Goal: Task Accomplishment & Management: Manage account settings

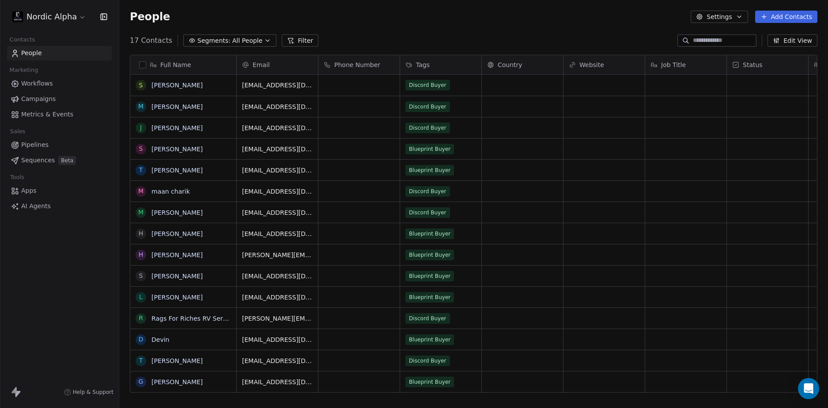
scroll to position [353, 702]
click at [371, 26] on div "People Settings Add Contacts" at bounding box center [473, 17] width 709 height 34
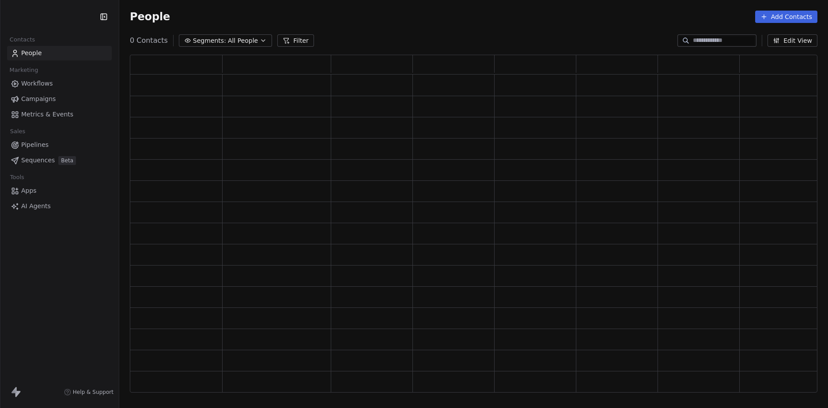
scroll to position [332, 681]
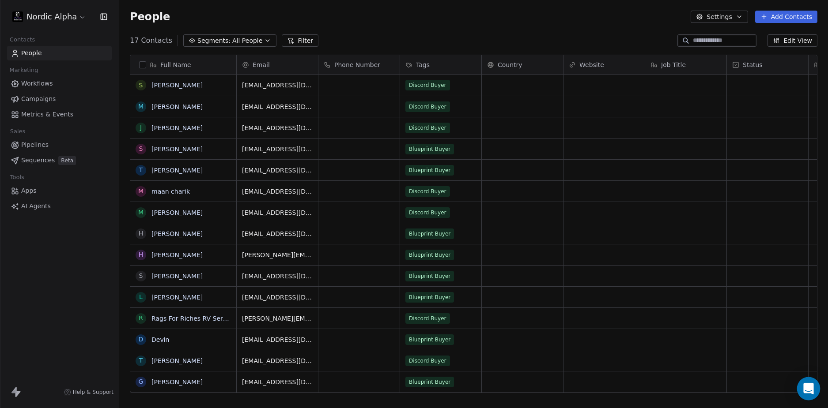
click at [803, 389] on icon "Open Intercom Messenger" at bounding box center [808, 388] width 11 height 11
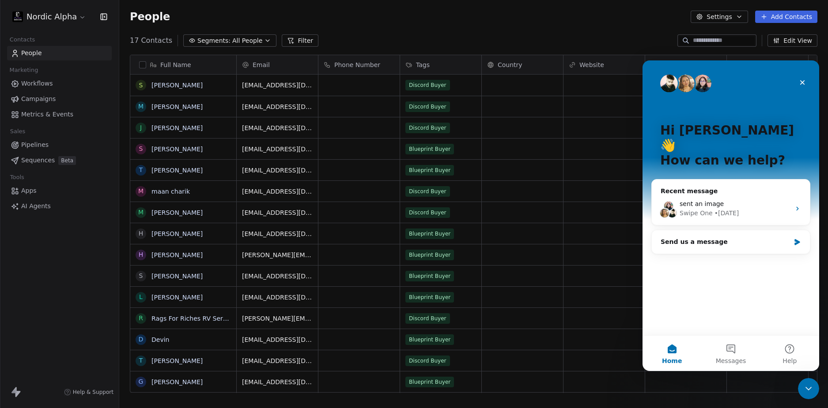
scroll to position [0, 0]
click at [744, 200] on div "sent an image" at bounding box center [734, 204] width 111 height 9
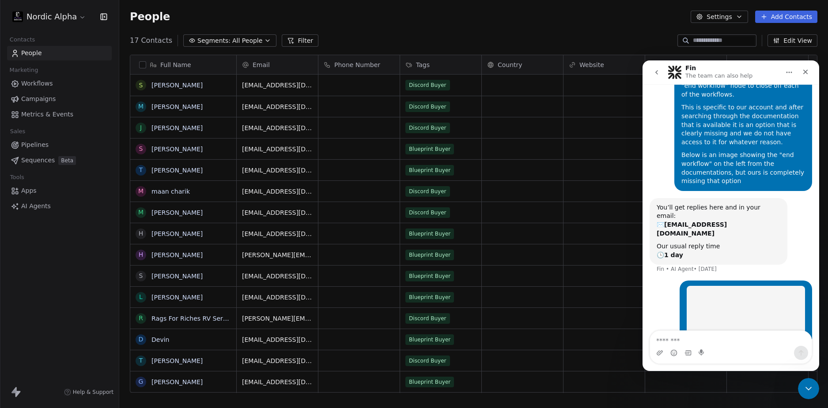
scroll to position [63, 0]
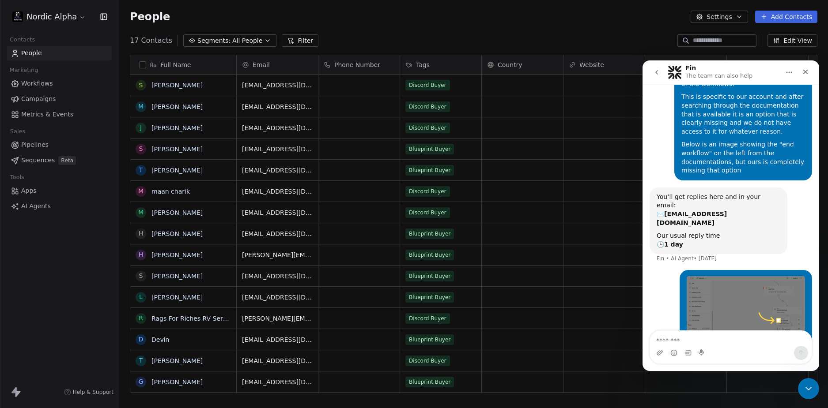
click at [479, 14] on div "People Settings Add Contacts" at bounding box center [473, 17] width 687 height 12
click at [803, 72] on icon "Close" at bounding box center [805, 71] width 7 height 7
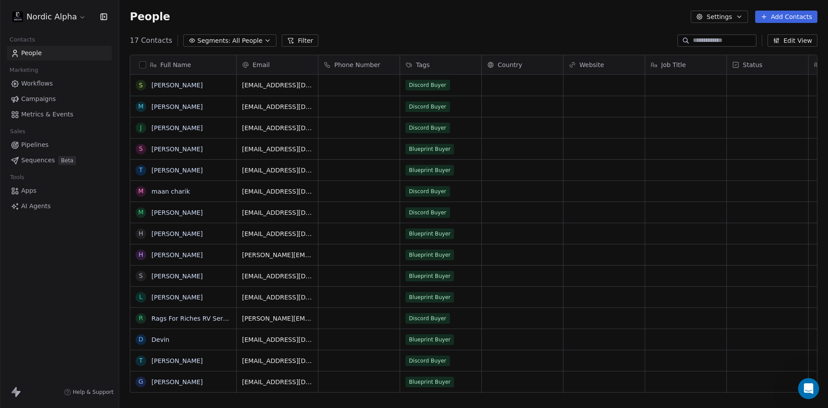
click at [381, 11] on div "People Settings Add Contacts" at bounding box center [473, 17] width 709 height 34
